Goal: Task Accomplishment & Management: Use online tool/utility

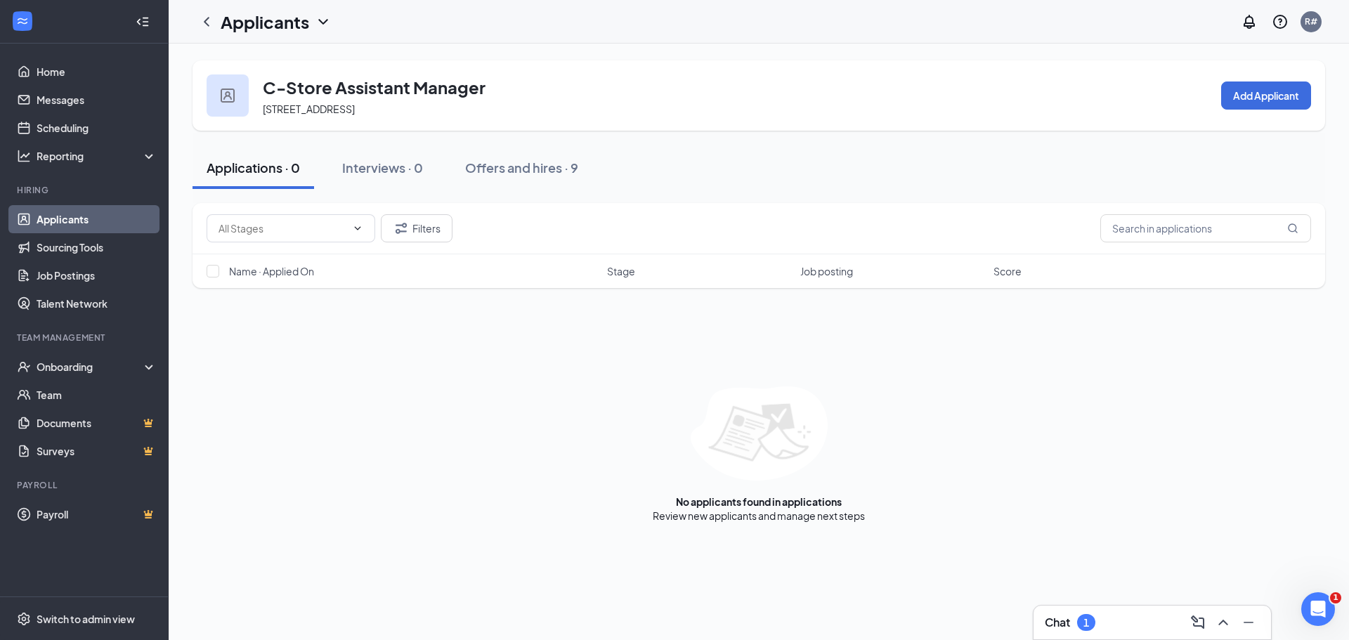
click at [696, 91] on div "C-Store Assistant Manager [STREET_ADDRESS] Add Applicant" at bounding box center [759, 95] width 1133 height 70
click at [1160, 229] on input "text" at bounding box center [1205, 228] width 211 height 28
click at [1134, 227] on input "[PERSON_NAME]" at bounding box center [1205, 228] width 211 height 28
click at [1134, 230] on input "[PERSON_NAME]" at bounding box center [1205, 228] width 211 height 28
click at [1160, 230] on input "[PERSON_NAME]" at bounding box center [1205, 228] width 211 height 28
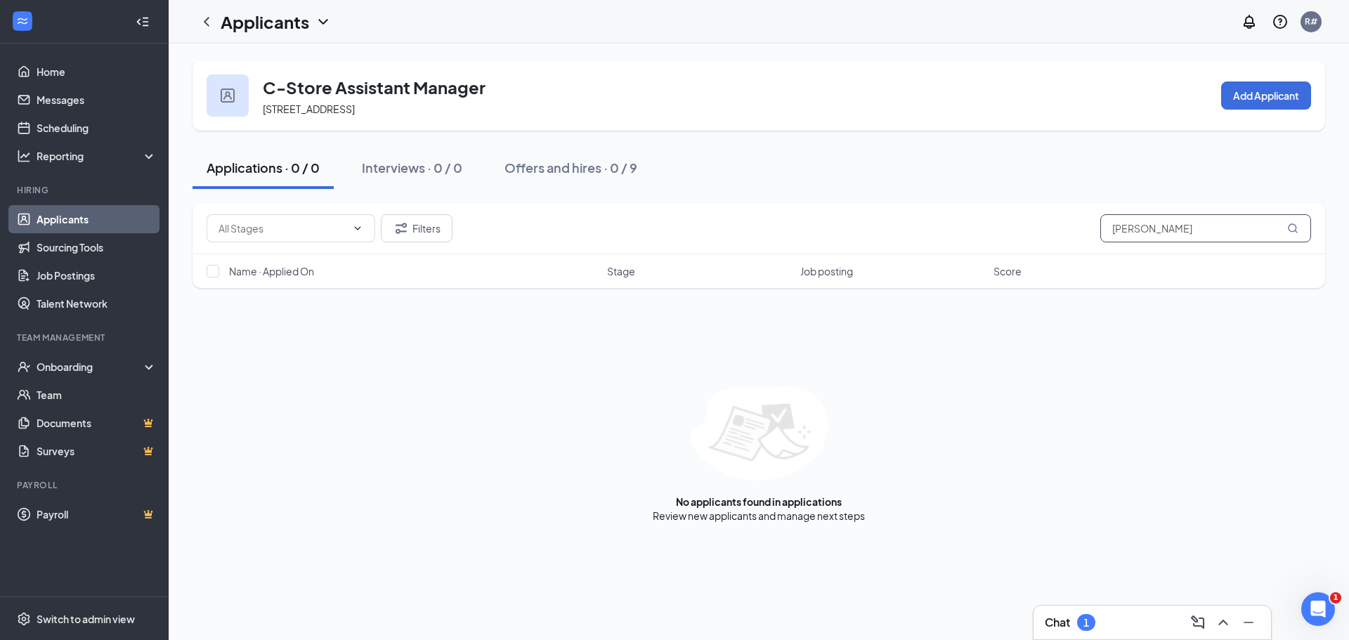
click at [1157, 226] on input "[PERSON_NAME]" at bounding box center [1205, 228] width 211 height 28
type input "[PERSON_NAME]"
drag, startPoint x: 1228, startPoint y: 230, endPoint x: 988, endPoint y: 232, distance: 240.3
click at [988, 232] on div "Filters [PERSON_NAME]" at bounding box center [759, 228] width 1105 height 28
